Goal: Check status: Check status

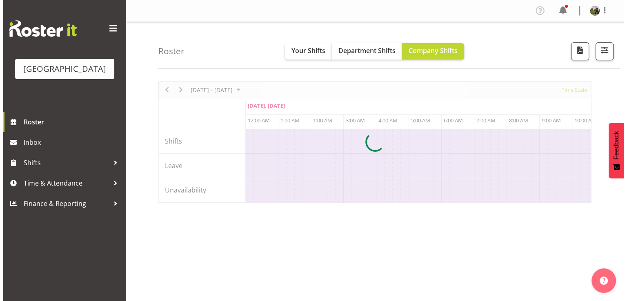
scroll to position [0, 4702]
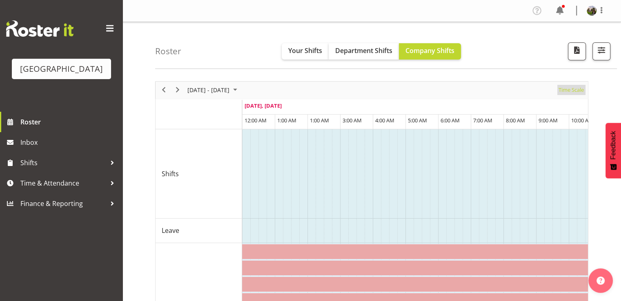
click at [567, 91] on span "Time Scale" at bounding box center [571, 90] width 27 height 10
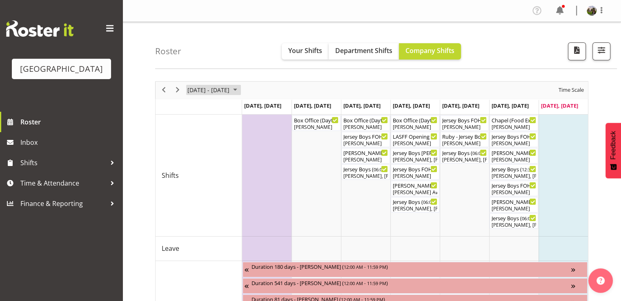
click at [240, 91] on span "September 2025" at bounding box center [235, 90] width 10 height 10
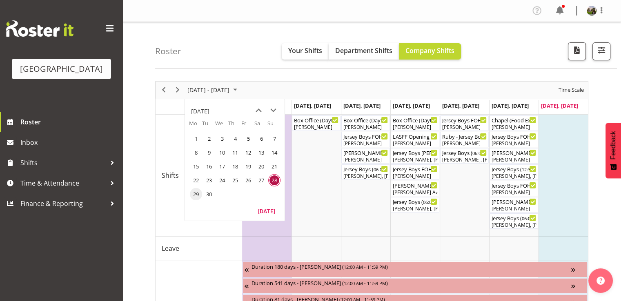
click at [193, 194] on span "29" at bounding box center [196, 194] width 12 height 12
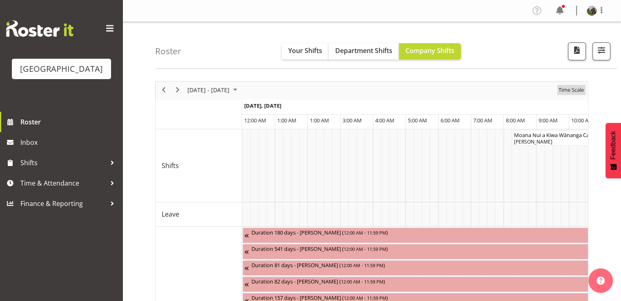
click at [566, 90] on span "Time Scale" at bounding box center [571, 90] width 27 height 10
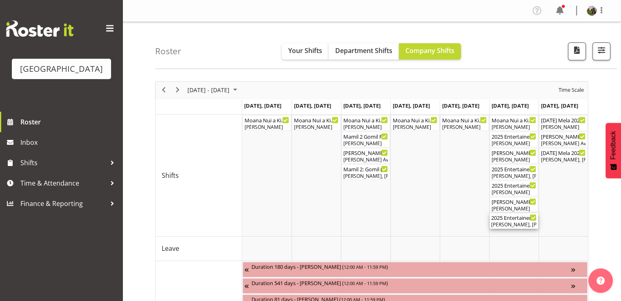
click at [500, 222] on div "[PERSON_NAME], [PERSON_NAME], [PERSON_NAME], [PERSON_NAME], [PERSON_NAME]" at bounding box center [513, 224] width 45 height 7
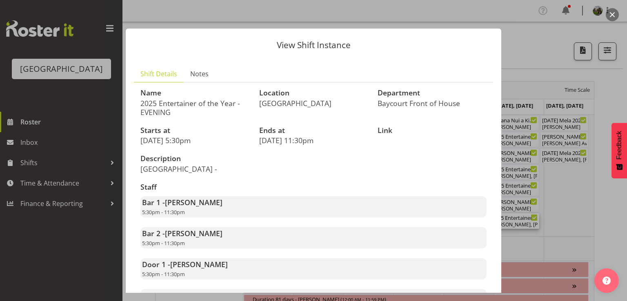
scroll to position [122, 0]
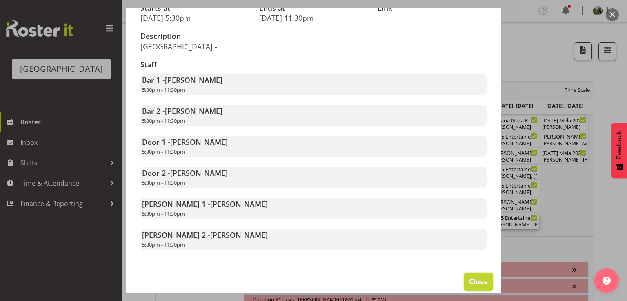
click at [469, 284] on span "Close" at bounding box center [478, 281] width 19 height 11
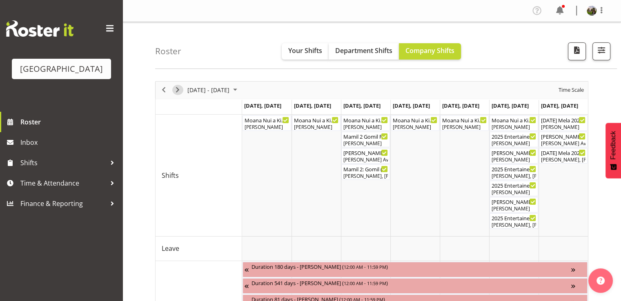
click at [181, 89] on span "Next" at bounding box center [178, 90] width 10 height 10
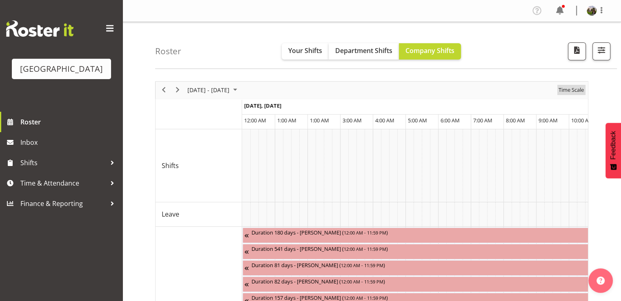
click at [567, 89] on span "Time Scale" at bounding box center [571, 90] width 27 height 10
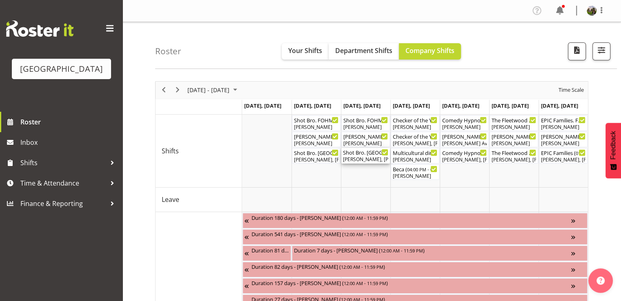
click at [356, 155] on div "Shot Bro. [GEOGRAPHIC_DATA]. (No Bar) ( 06:00 PM - 09:15 PM )" at bounding box center [365, 152] width 45 height 8
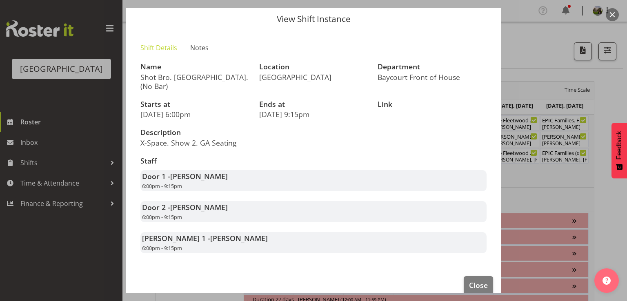
scroll to position [39, 0]
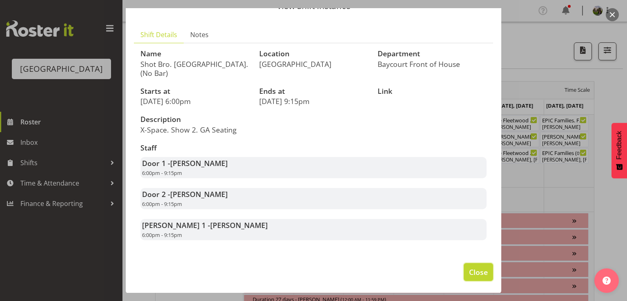
click at [477, 272] on span "Close" at bounding box center [478, 272] width 19 height 11
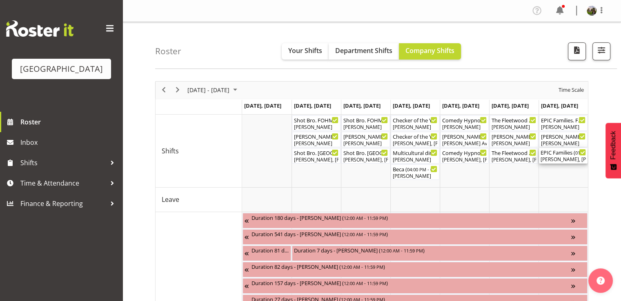
click at [569, 159] on div "[PERSON_NAME], [PERSON_NAME], [PERSON_NAME], [PERSON_NAME], [PERSON_NAME], [PER…" at bounding box center [562, 159] width 45 height 7
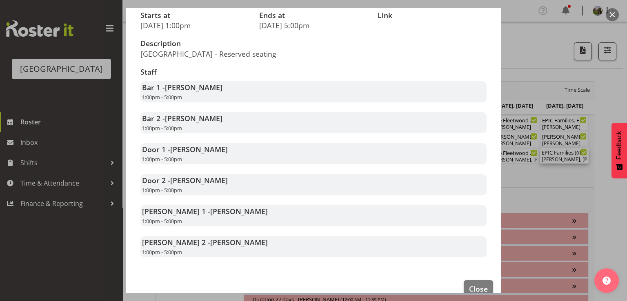
scroll to position [122, 0]
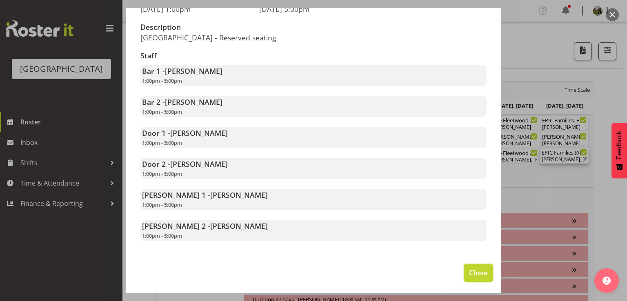
click at [469, 278] on span "Close" at bounding box center [478, 272] width 19 height 11
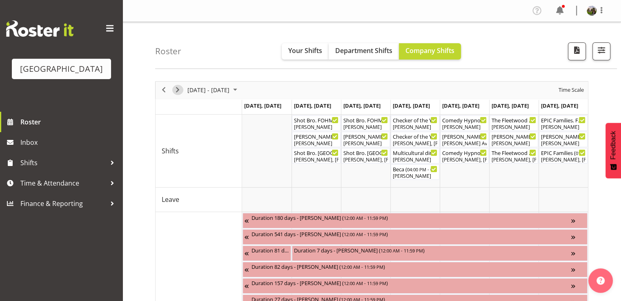
click at [178, 87] on span "Next" at bounding box center [178, 90] width 10 height 10
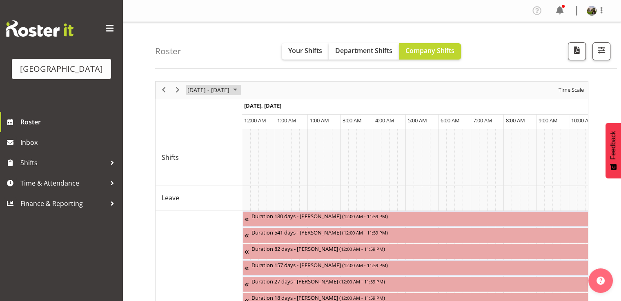
click at [240, 90] on span "September 2025" at bounding box center [235, 90] width 10 height 10
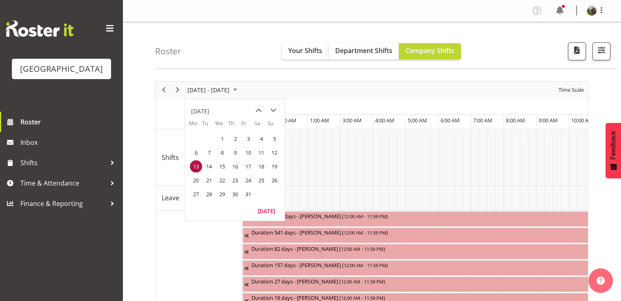
click at [196, 166] on span "13" at bounding box center [196, 166] width 12 height 12
click at [572, 89] on span "Time Scale" at bounding box center [571, 90] width 27 height 10
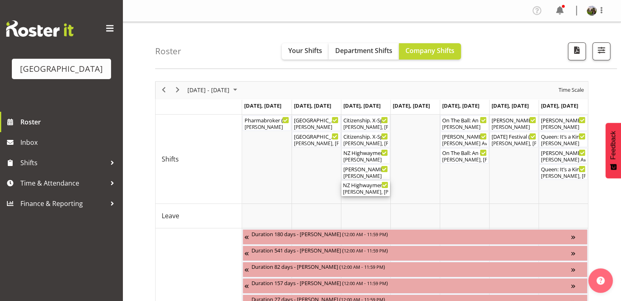
click at [369, 187] on div "NZ Highwaymen ( 06:00 PM - 10:00 PM )" at bounding box center [365, 185] width 45 height 8
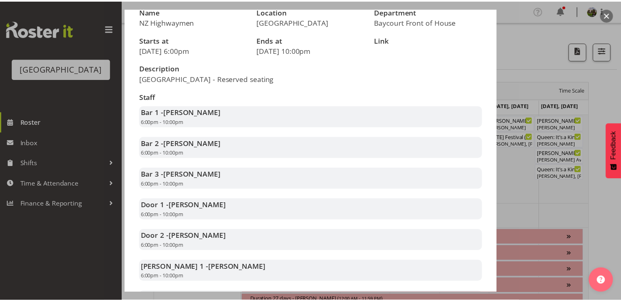
scroll to position [163, 0]
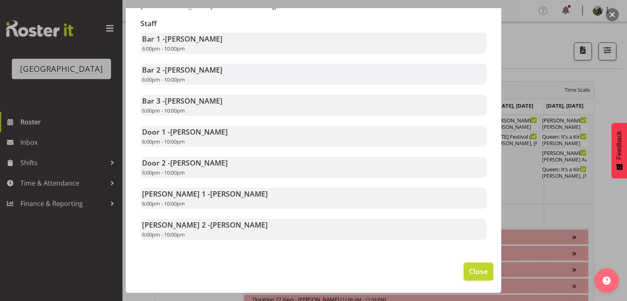
click at [469, 274] on span "Close" at bounding box center [478, 271] width 19 height 11
